Goal: Navigation & Orientation: Find specific page/section

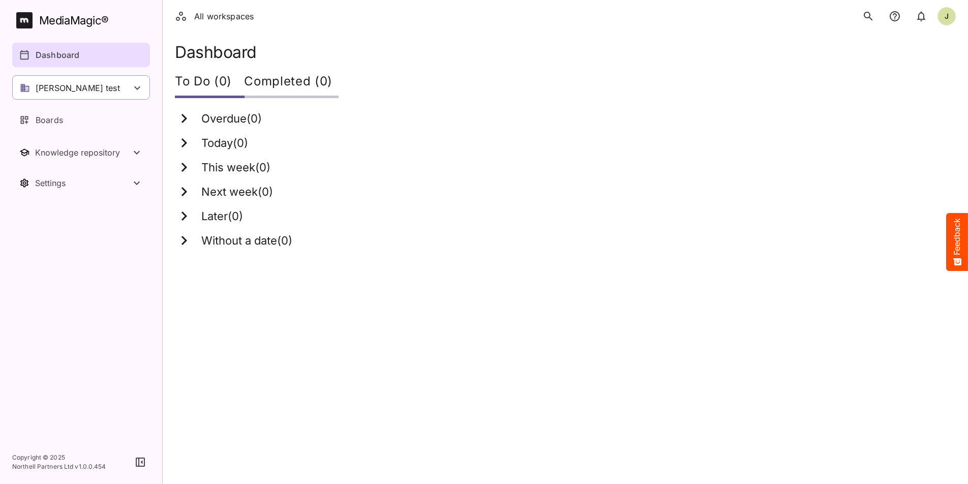
click at [129, 90] on div "[PERSON_NAME] test" at bounding box center [81, 87] width 138 height 24
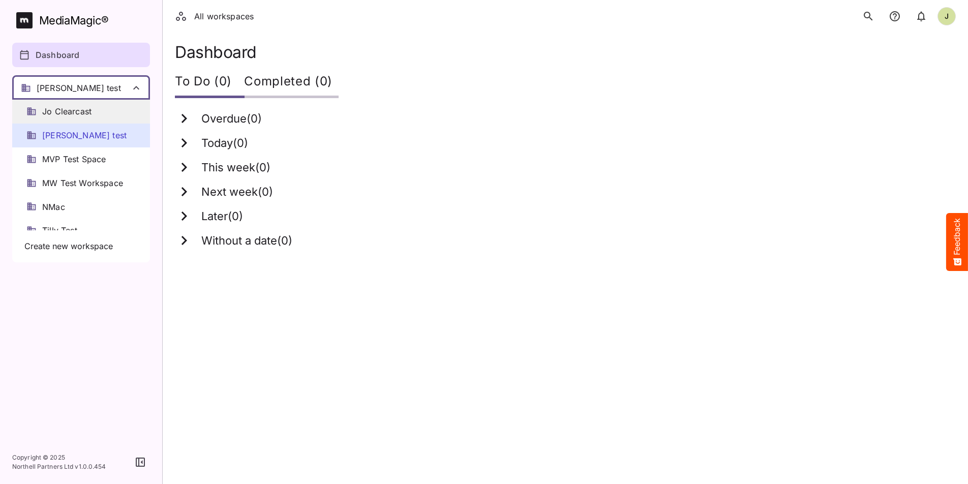
click at [87, 114] on span "Jo Clearcast" at bounding box center [66, 112] width 49 height 12
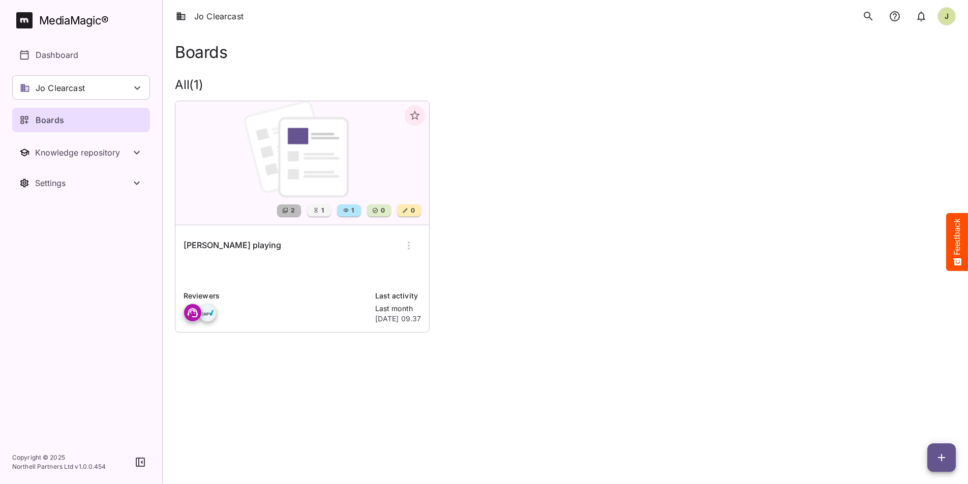
click at [237, 248] on div "[PERSON_NAME] playing" at bounding box center [302, 245] width 237 height 24
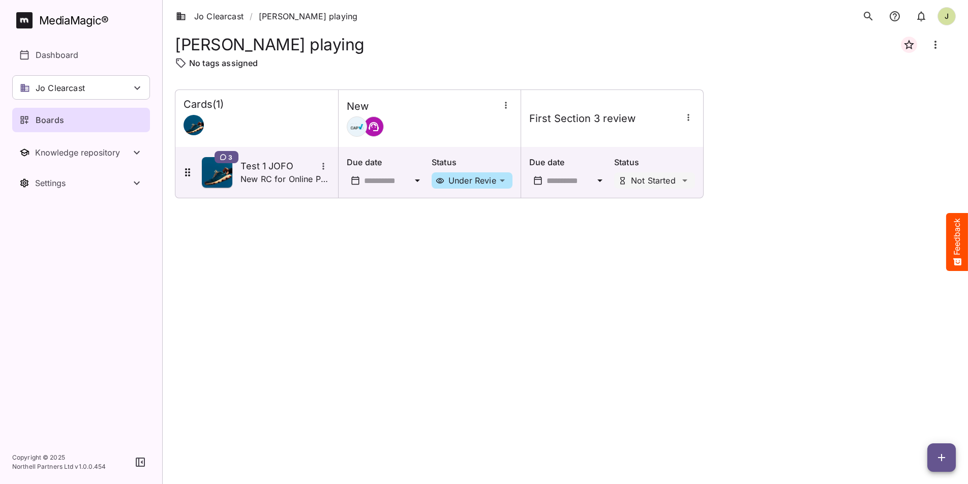
click at [83, 117] on div "Boards" at bounding box center [81, 120] width 125 height 12
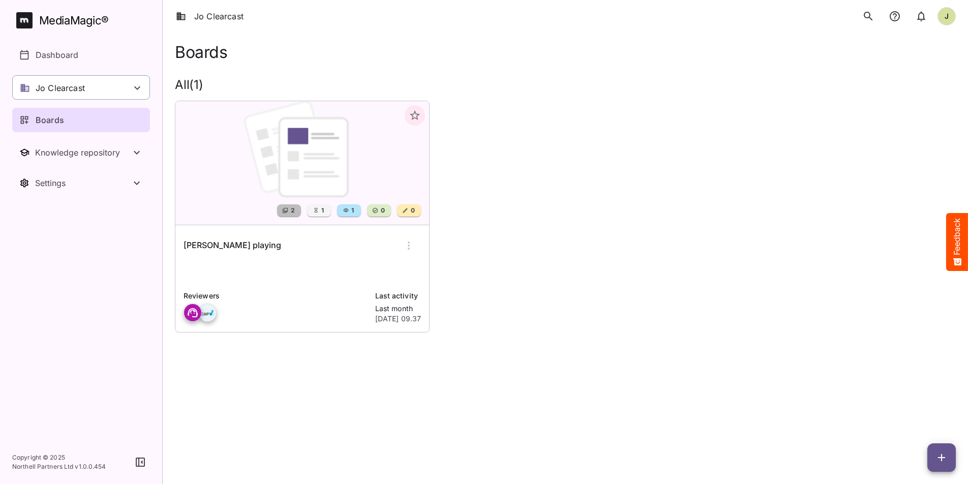
click at [110, 84] on div "Jo Clearcast" at bounding box center [81, 87] width 138 height 24
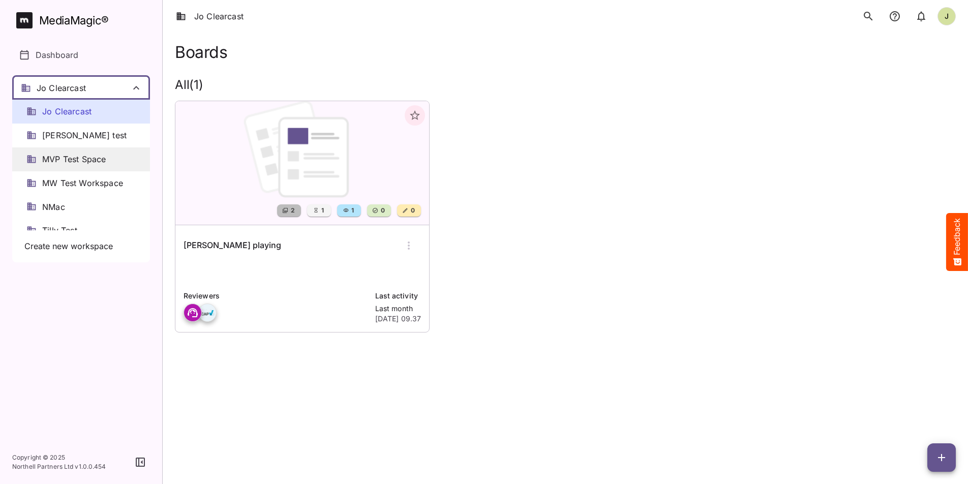
scroll to position [14, 0]
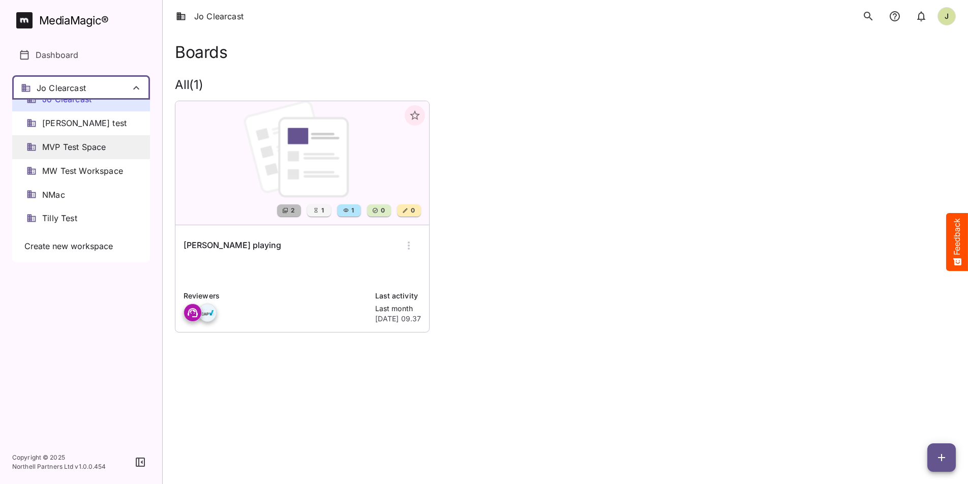
click at [83, 147] on span "MVP Test Space" at bounding box center [74, 147] width 64 height 12
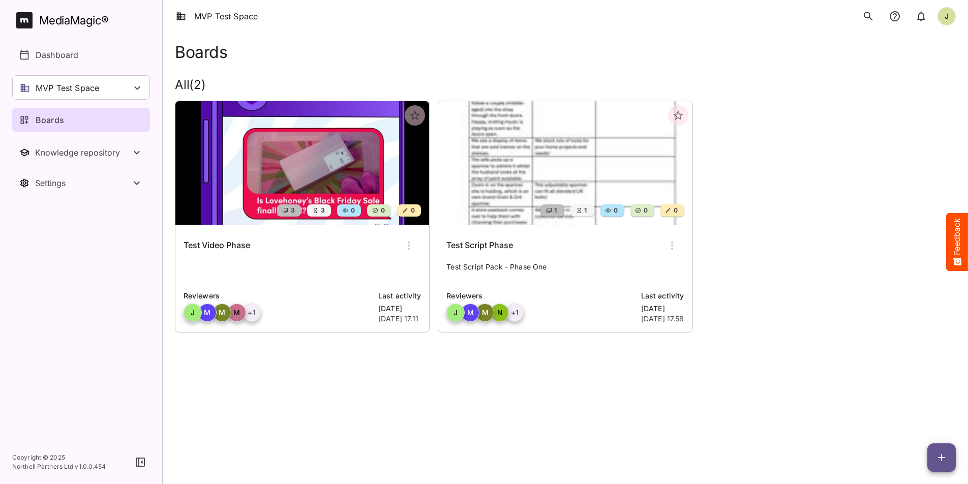
click at [328, 360] on html "MVP Test Space J MediaMagic ® Dashboard MVP Test Space Jo Clearcast [PERSON_NAM…" at bounding box center [484, 180] width 968 height 360
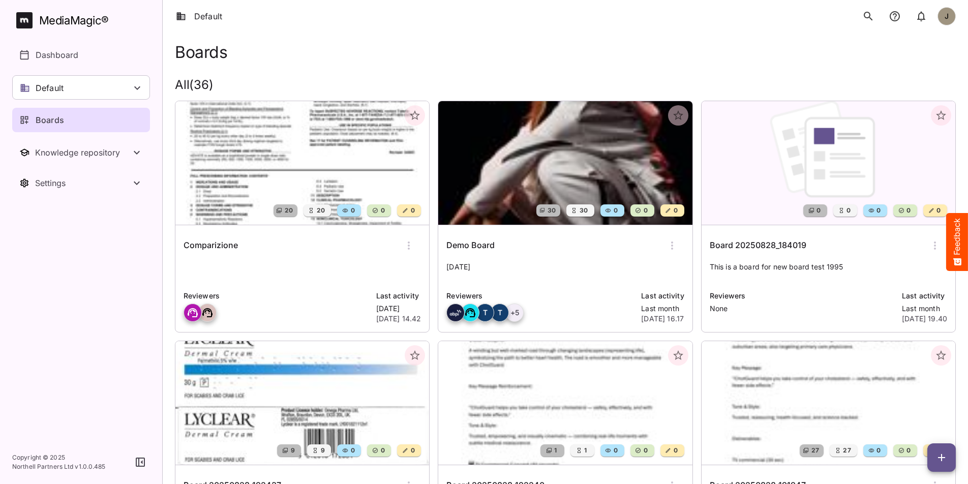
click at [274, 83] on h2 "All ( 36 )" at bounding box center [565, 85] width 781 height 15
